Goal: Task Accomplishment & Management: Manage account settings

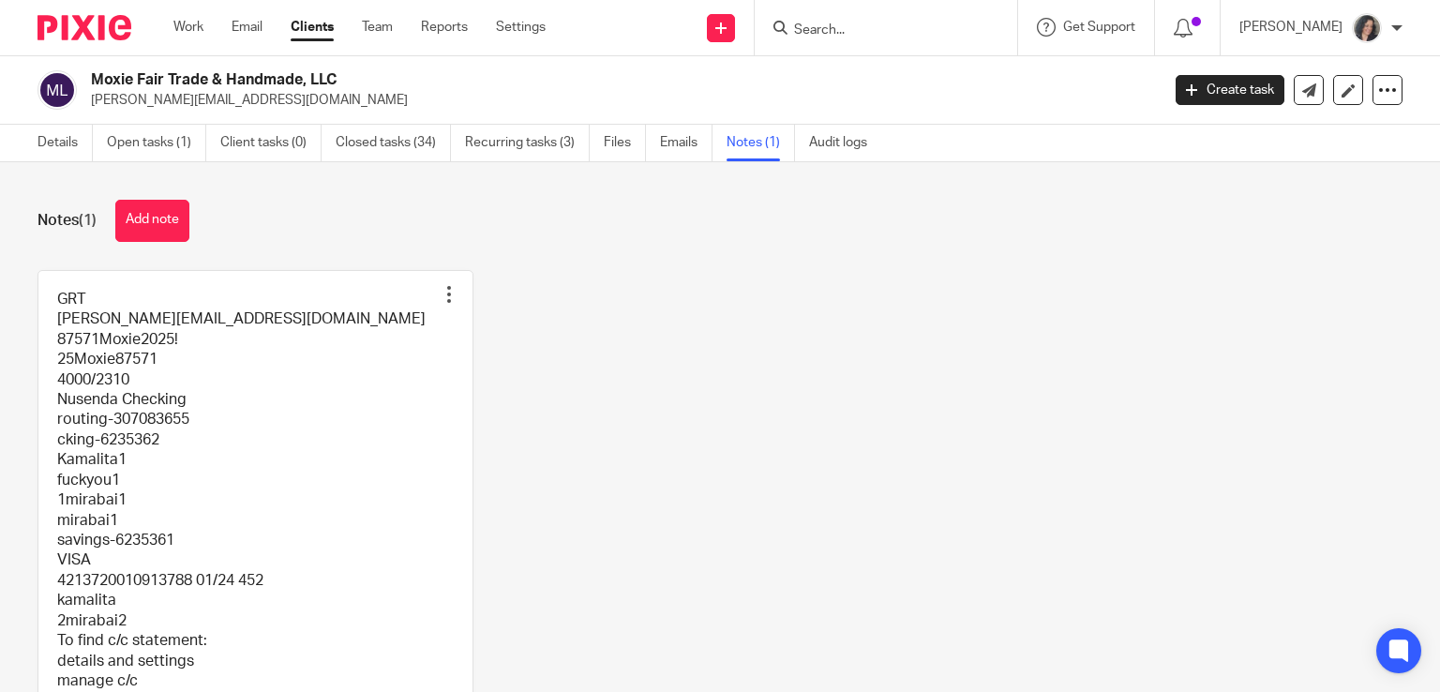
click at [313, 27] on link "Clients" at bounding box center [312, 27] width 43 height 19
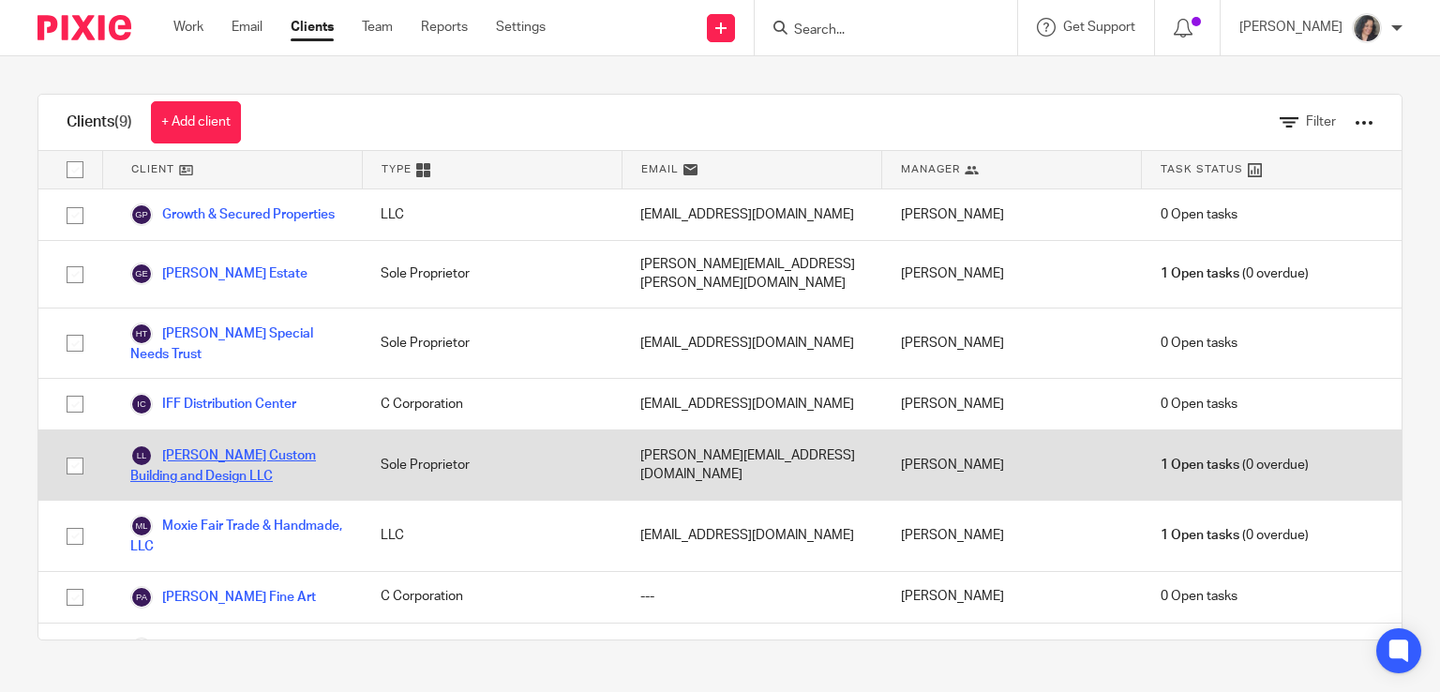
click at [173, 459] on link "[PERSON_NAME] Custom Building and Design LLC" at bounding box center [236, 464] width 213 height 41
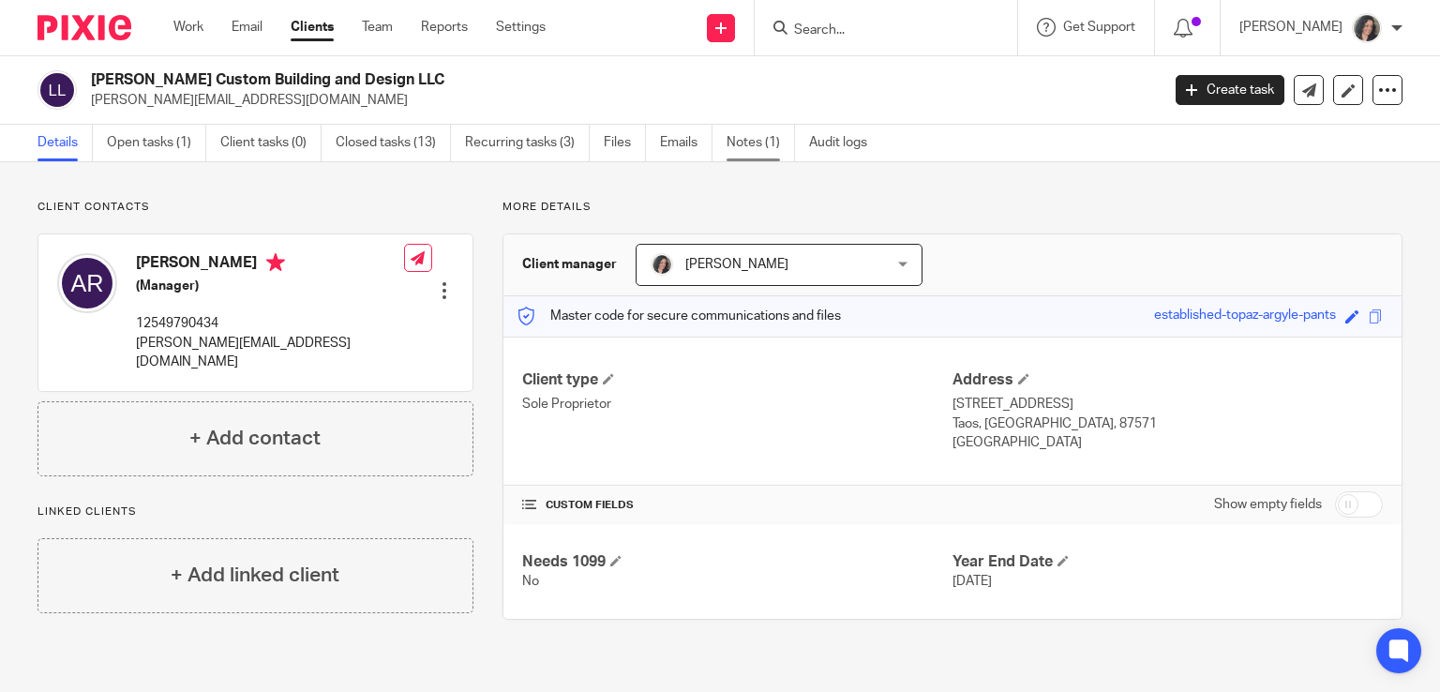
click at [749, 140] on link "Notes (1)" at bounding box center [761, 143] width 68 height 37
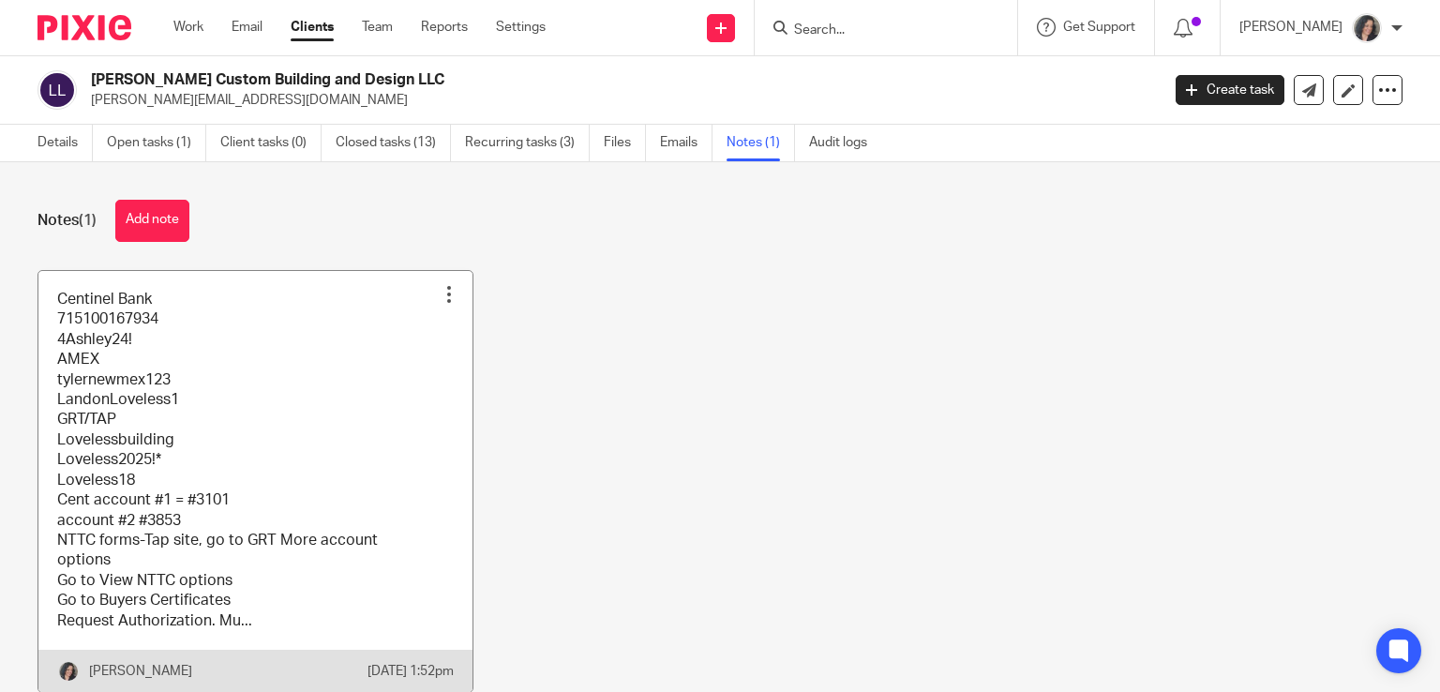
click at [349, 375] on link at bounding box center [255, 481] width 434 height 421
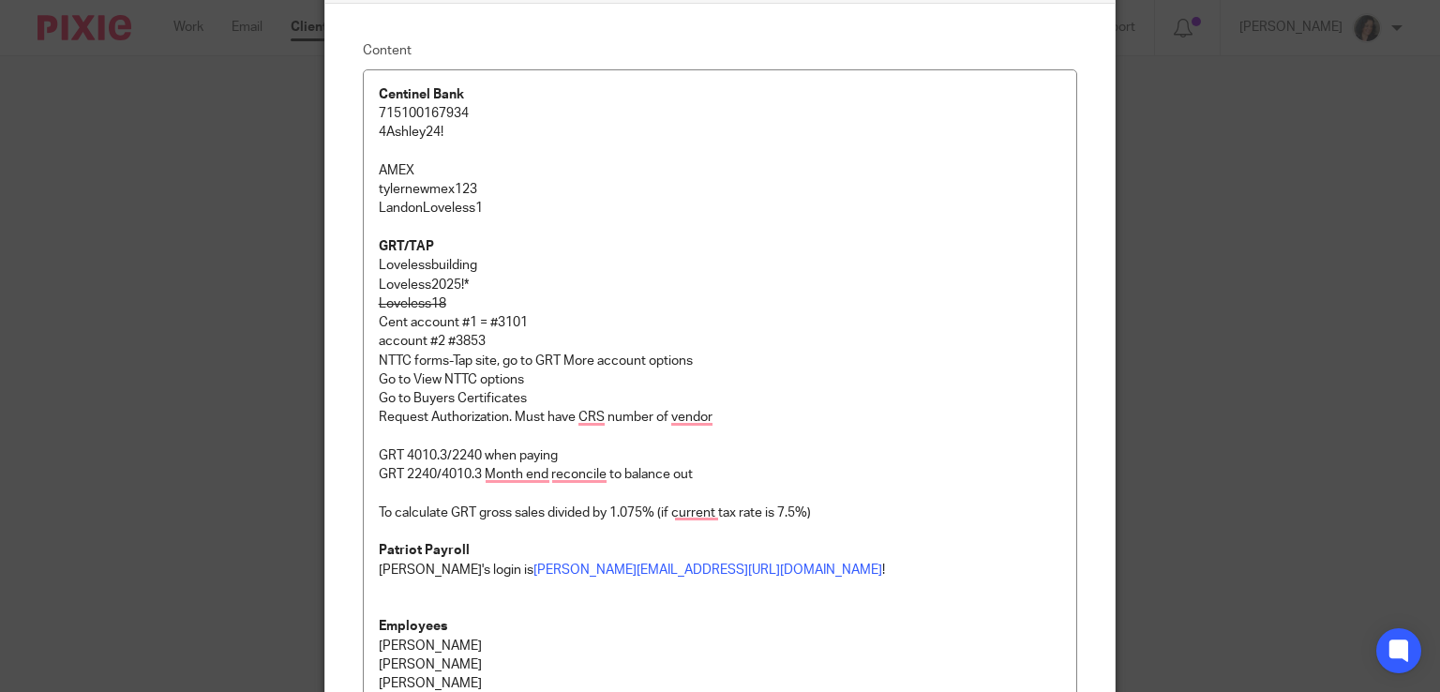
scroll to position [135, 0]
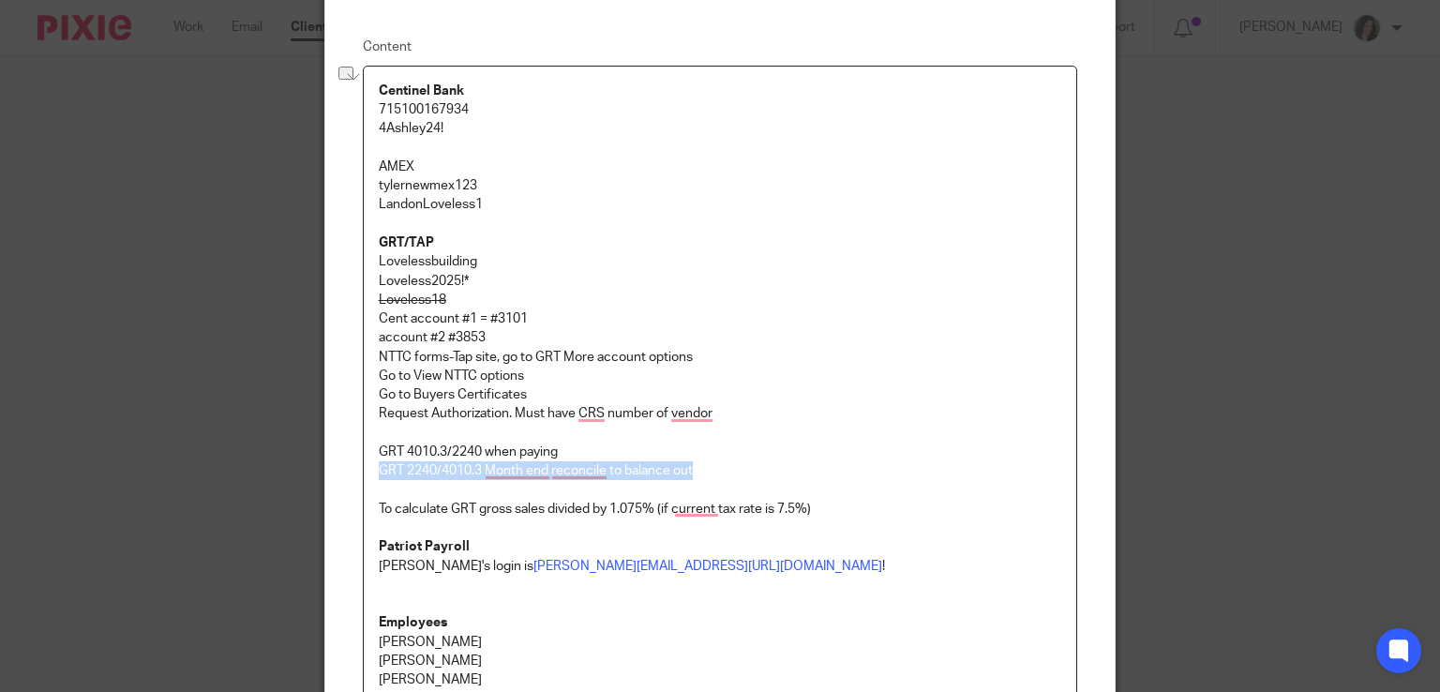
drag, startPoint x: 693, startPoint y: 469, endPoint x: 367, endPoint y: 475, distance: 325.4
drag, startPoint x: 477, startPoint y: 450, endPoint x: 574, endPoint y: 443, distance: 96.8
click at [574, 443] on p "GRT 4010.3/2240 when paying" at bounding box center [720, 451] width 683 height 19
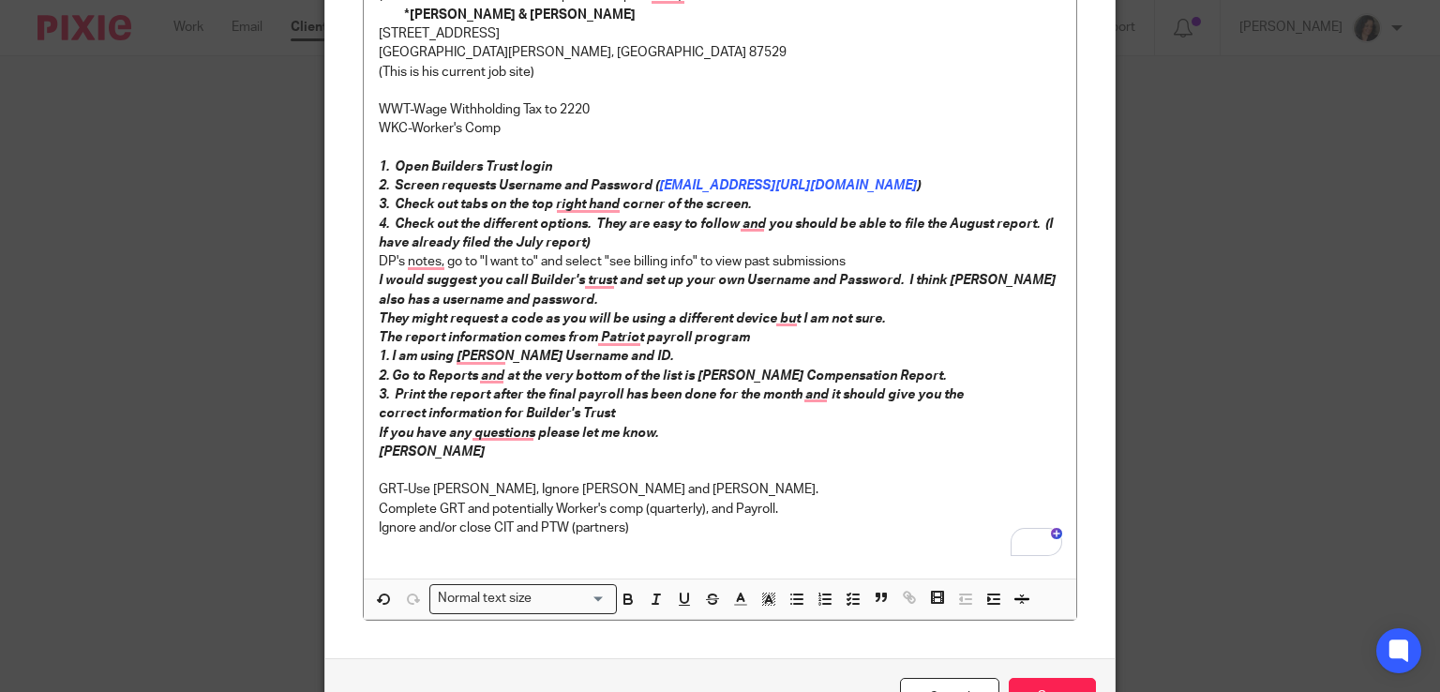
scroll to position [1032, 0]
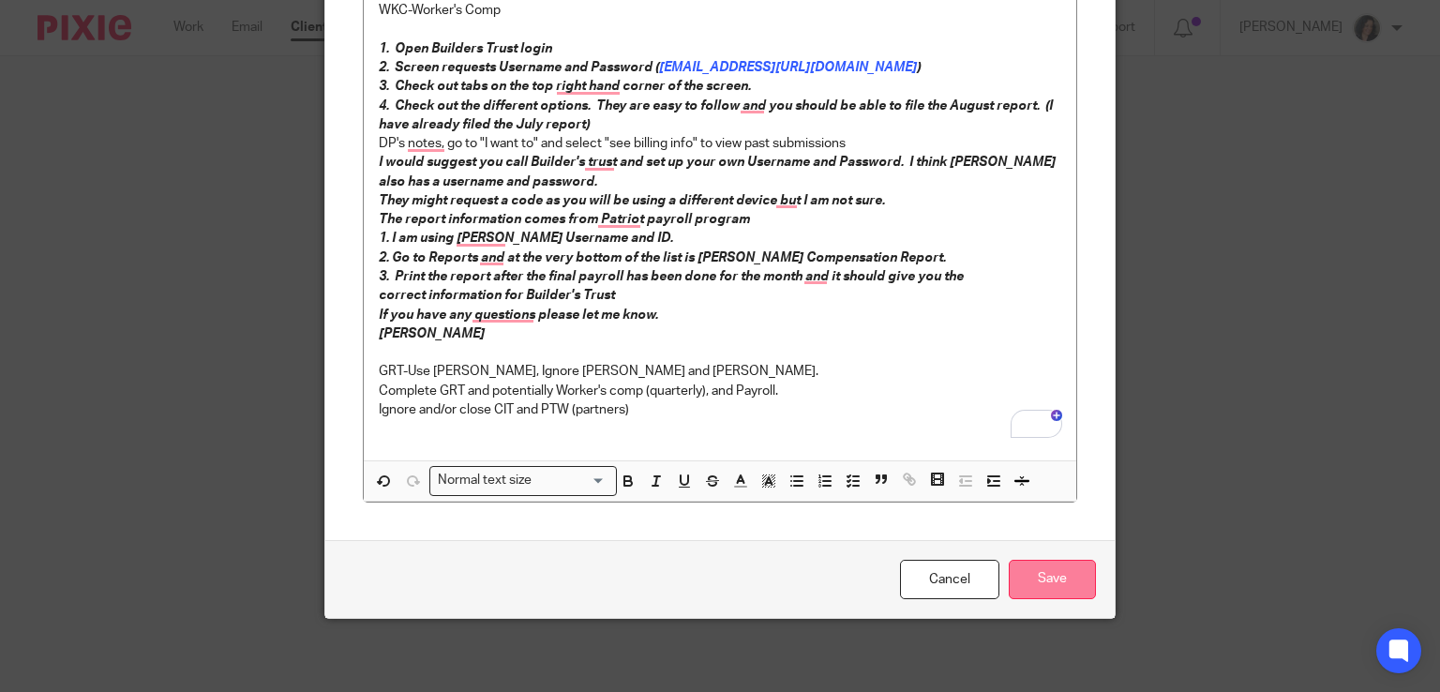
click at [1056, 570] on input "Save" at bounding box center [1052, 580] width 87 height 40
